Goal: Navigation & Orientation: Find specific page/section

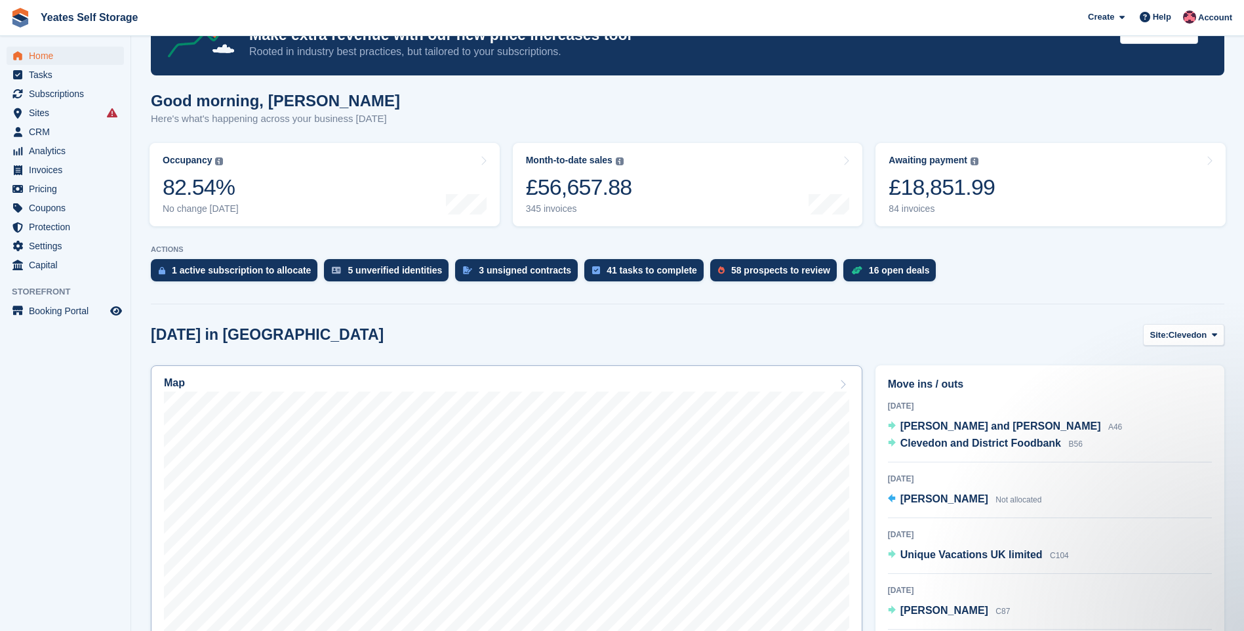
scroll to position [131, 0]
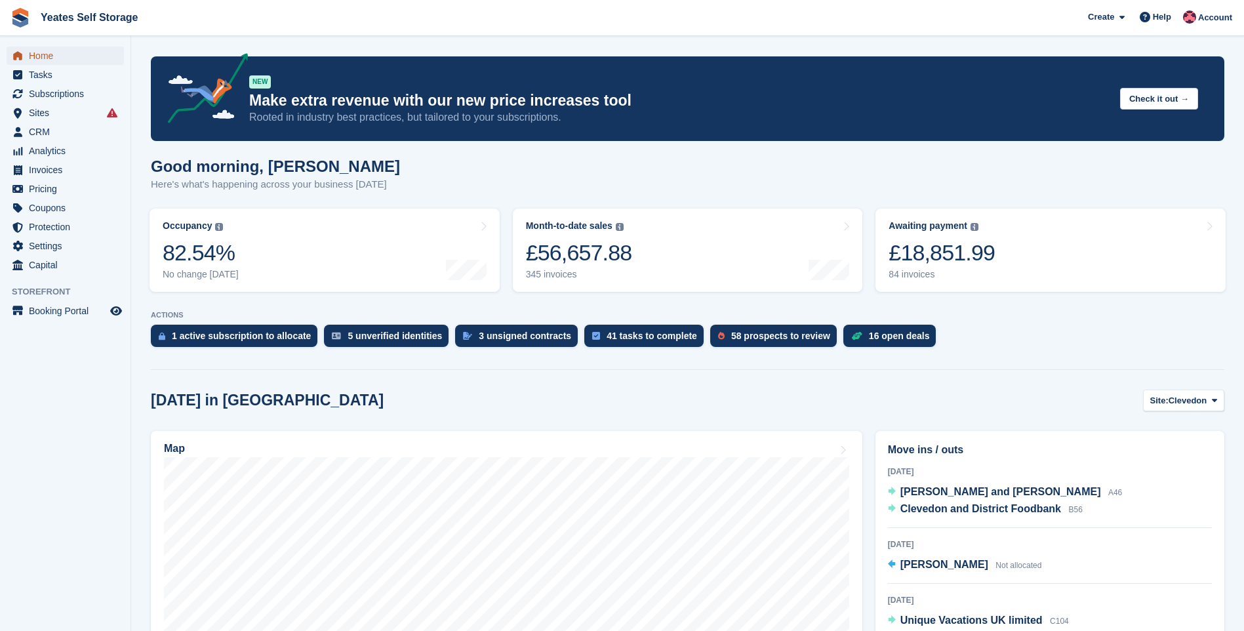
scroll to position [131, 0]
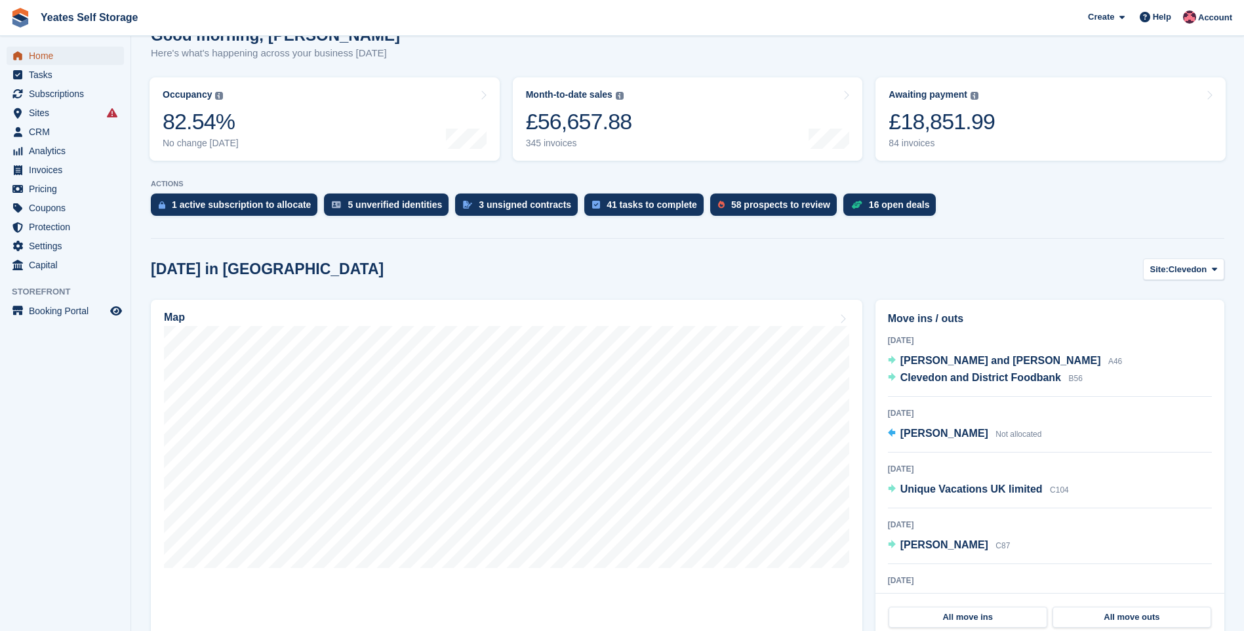
drag, startPoint x: 0, startPoint y: 0, endPoint x: 39, endPoint y: 55, distance: 67.3
click at [39, 55] on span "Home" at bounding box center [68, 56] width 79 height 18
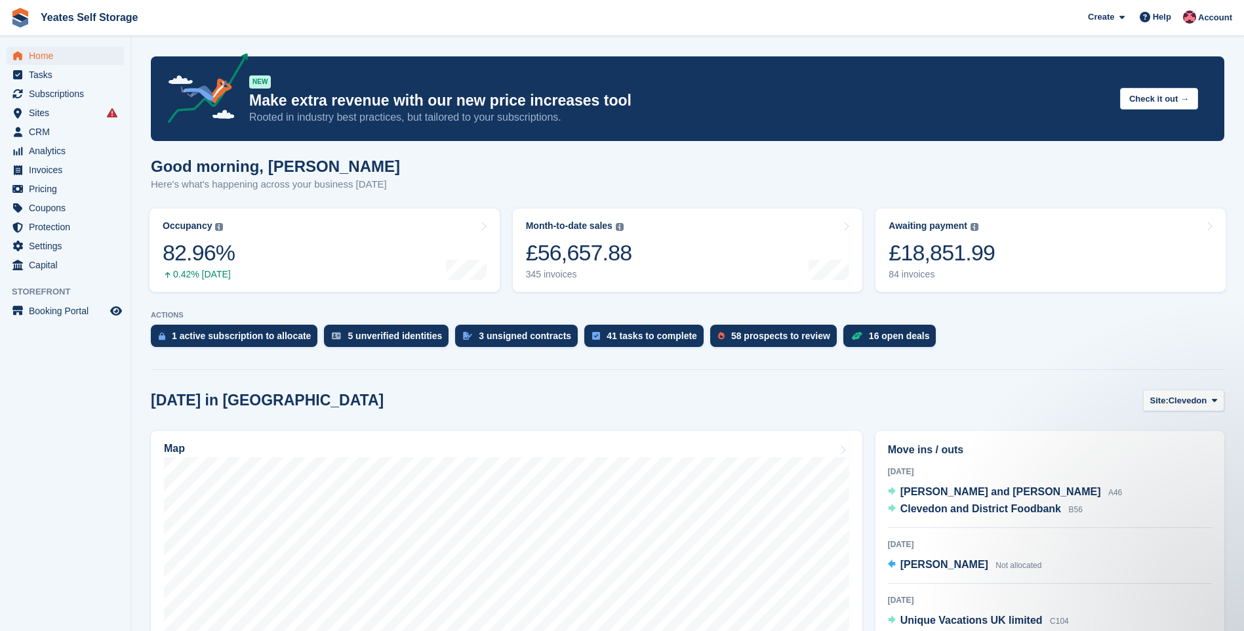
scroll to position [0, 0]
